Goal: Find specific page/section: Find specific page/section

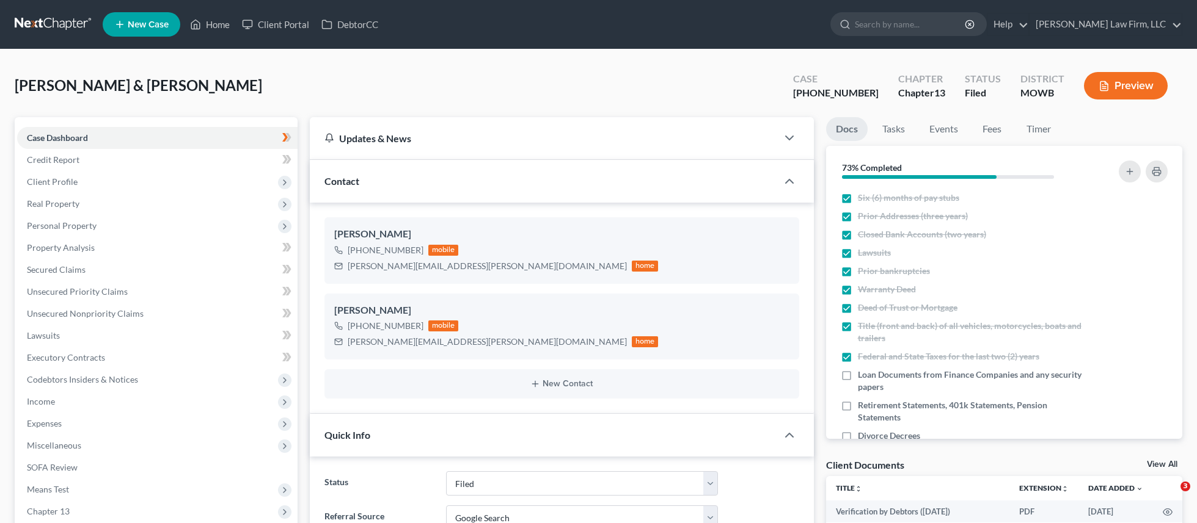
select select "3"
select select "4"
select select "0"
click at [49, 18] on link at bounding box center [54, 24] width 78 height 22
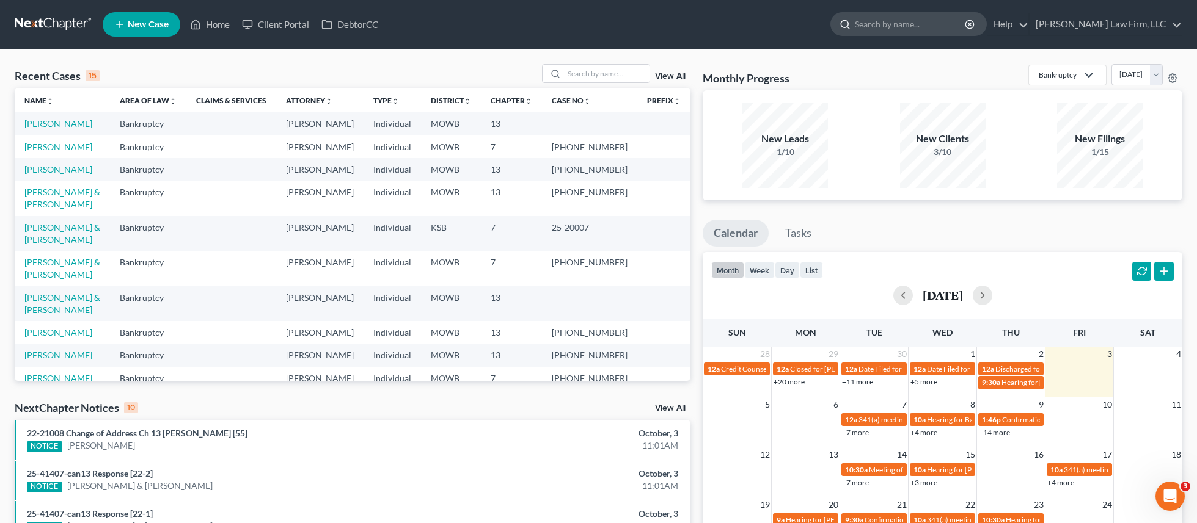
click at [925, 31] on input "search" at bounding box center [910, 24] width 112 height 23
click at [82, 309] on link "McCarroll, Matthew & Rachel" at bounding box center [62, 304] width 76 height 23
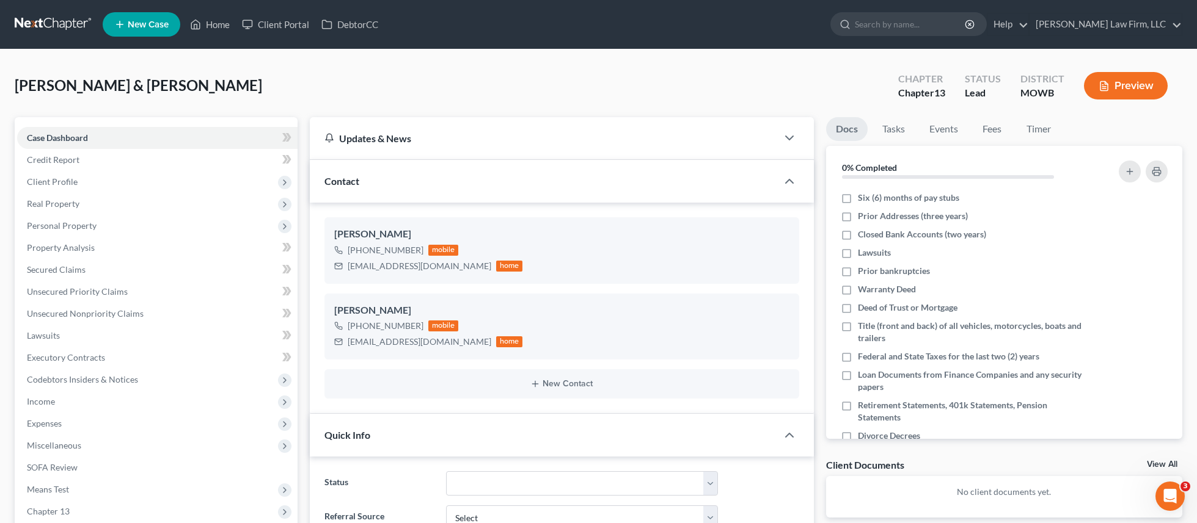
drag, startPoint x: 159, startPoint y: 109, endPoint x: 145, endPoint y: 48, distance: 62.7
click at [159, 109] on div "McCarroll, Matthew & Rachel Upgraded Chapter Chapter 13 Status Lead District MO…" at bounding box center [598, 90] width 1167 height 53
